Goal: Transaction & Acquisition: Book appointment/travel/reservation

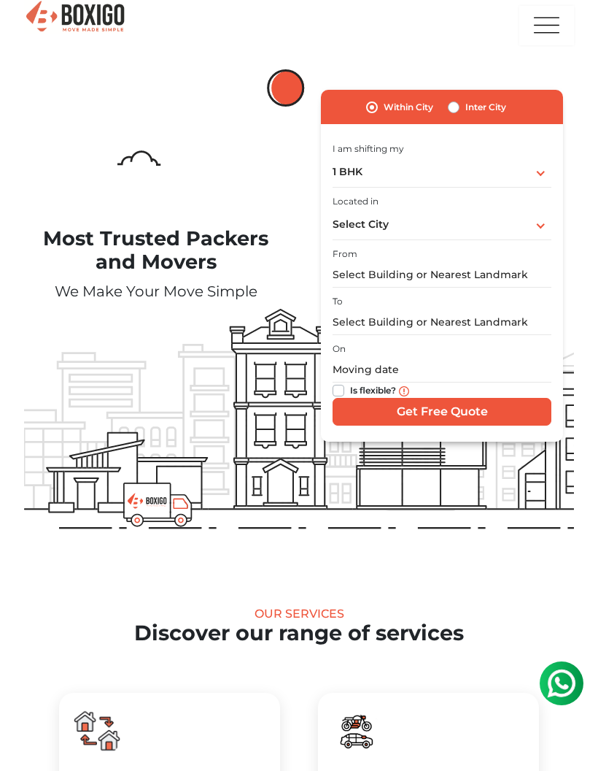
click at [548, 32] on img "button" at bounding box center [546, 26] width 29 height 39
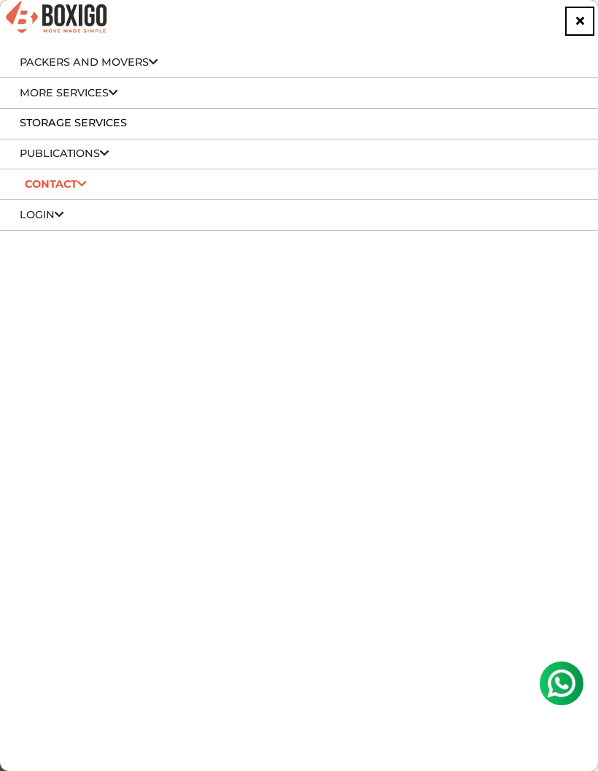
click at [297, 177] on li "Contact Sales : 079 694 95553 Support : 079 694 95847" at bounding box center [299, 184] width 598 height 31
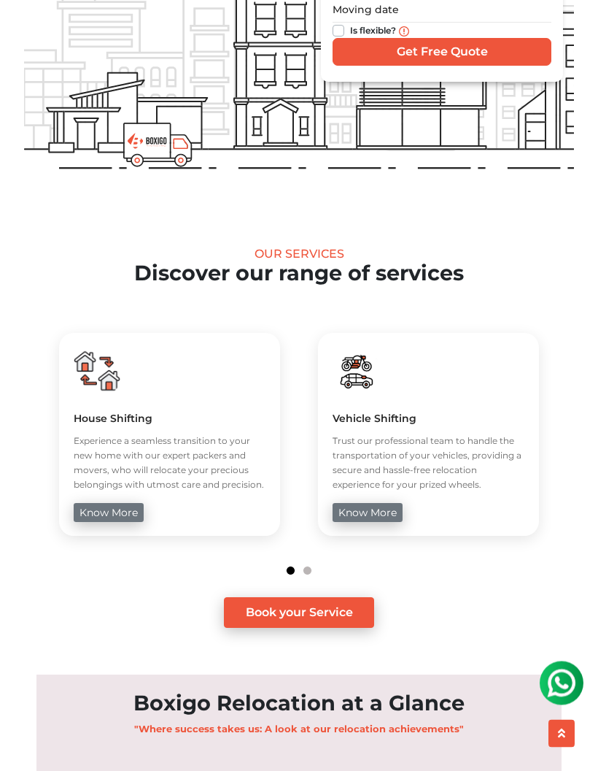
scroll to position [360, 0]
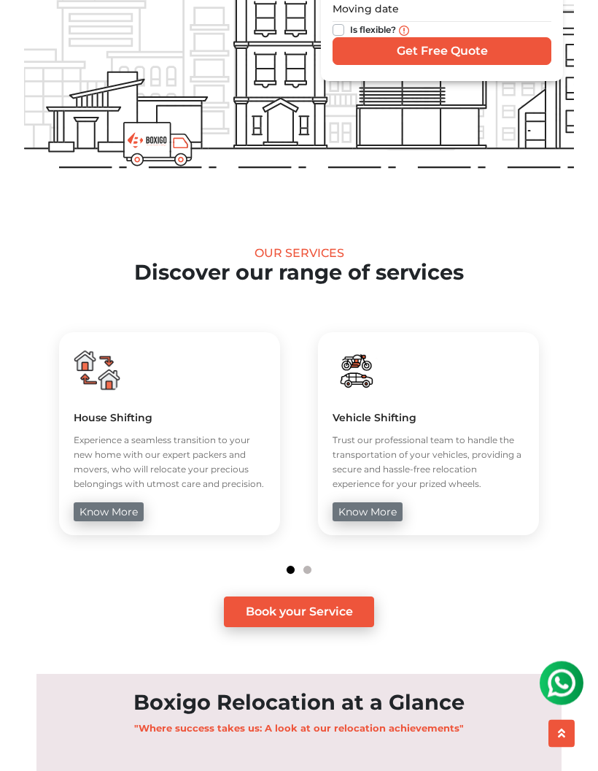
click at [336, 609] on link "Book your Service" at bounding box center [299, 612] width 151 height 31
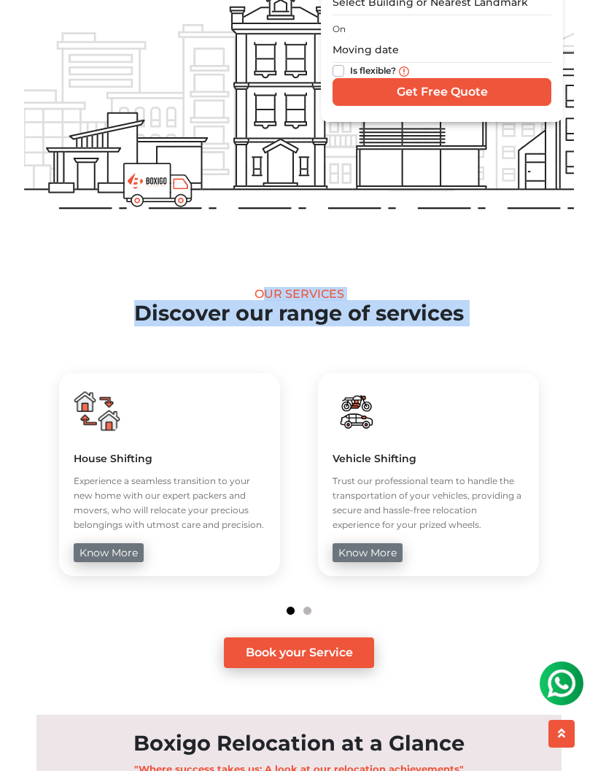
click at [80, 453] on h5 "House Shifting" at bounding box center [170, 458] width 192 height 13
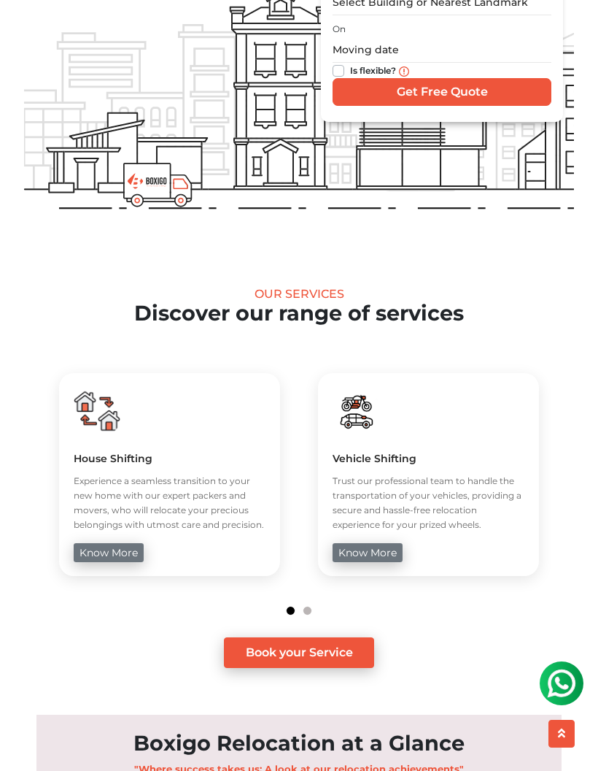
click at [77, 452] on h5 "House Shifting" at bounding box center [170, 458] width 192 height 13
click at [80, 455] on h5 "House Shifting" at bounding box center [170, 458] width 192 height 13
click at [90, 452] on h5 "House Shifting" at bounding box center [170, 458] width 192 height 13
click at [89, 452] on h5 "House Shifting" at bounding box center [170, 458] width 192 height 13
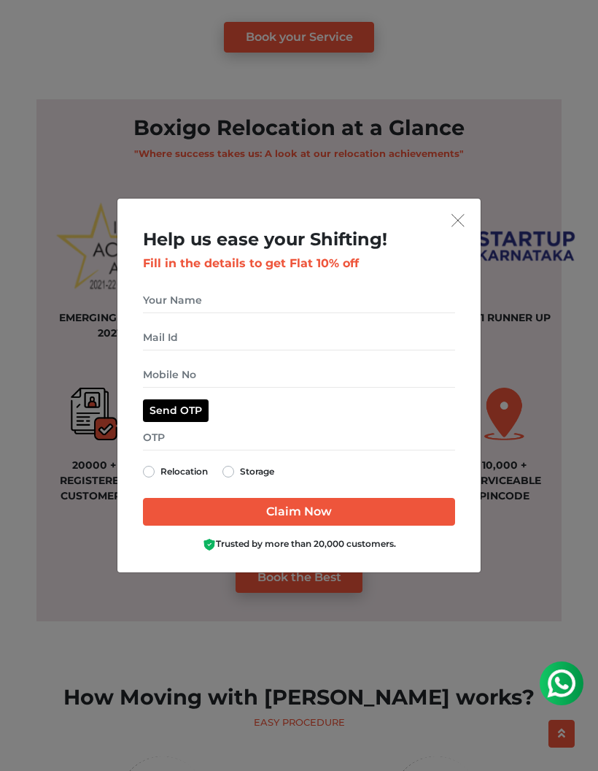
scroll to position [941, 0]
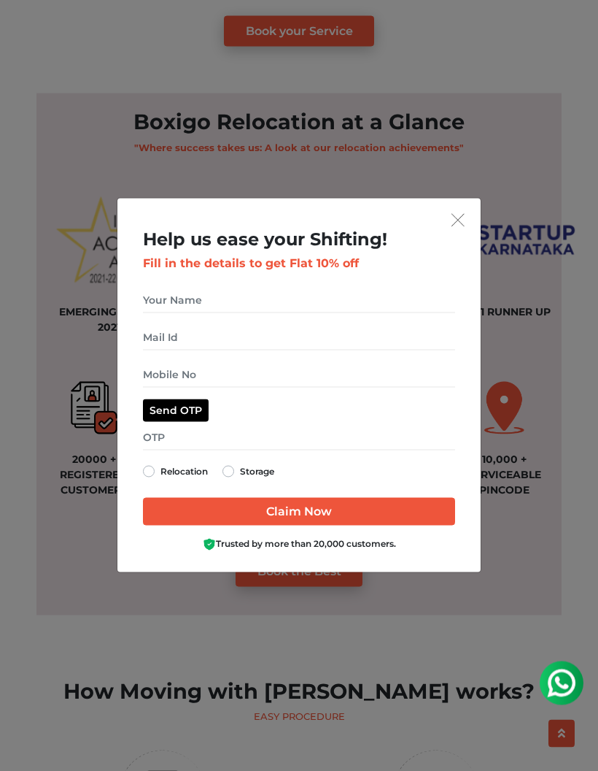
click at [448, 250] on h2 "Help us ease your Shifting!" at bounding box center [299, 239] width 313 height 21
click at [452, 227] on img "get free quote dialog" at bounding box center [458, 220] width 13 height 13
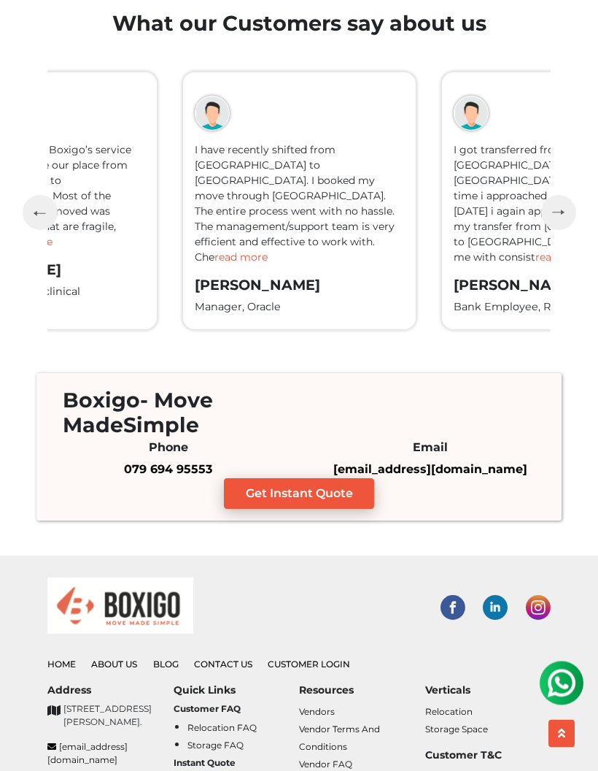
scroll to position [3773, 0]
